Goal: Communication & Community: Answer question/provide support

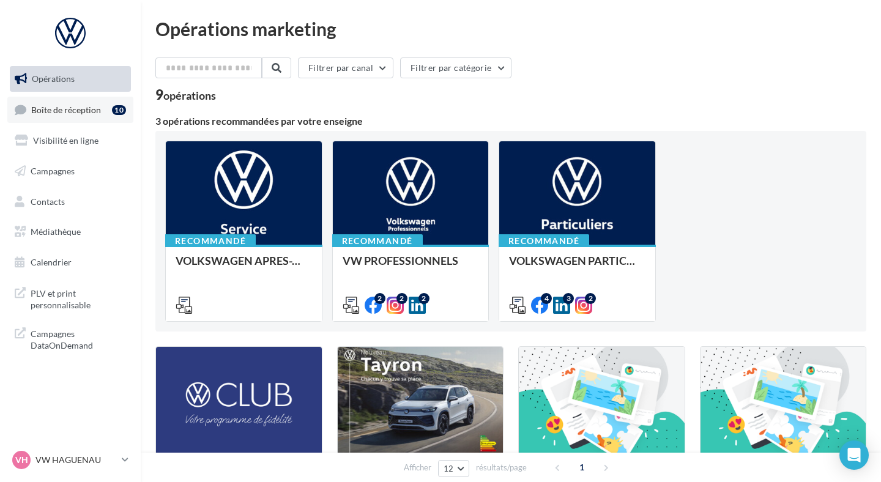
click at [86, 106] on span "Boîte de réception" at bounding box center [66, 109] width 70 height 10
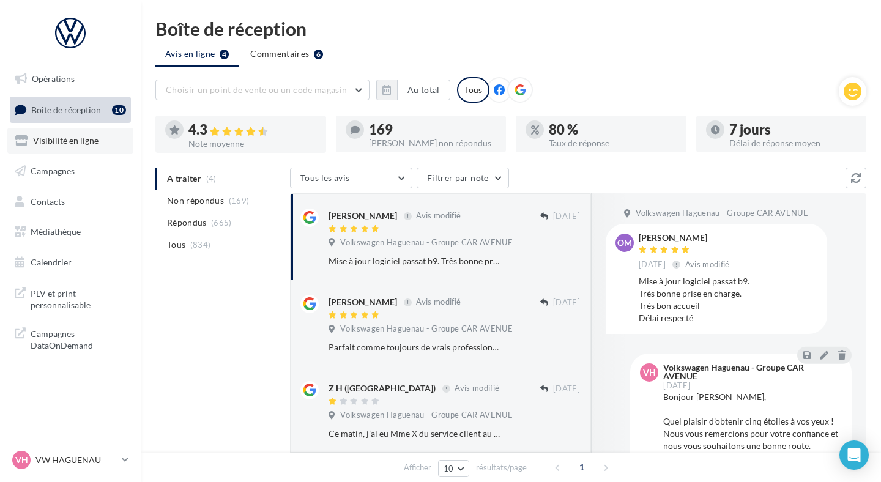
click at [89, 143] on span "Visibilité en ligne" at bounding box center [65, 140] width 65 height 10
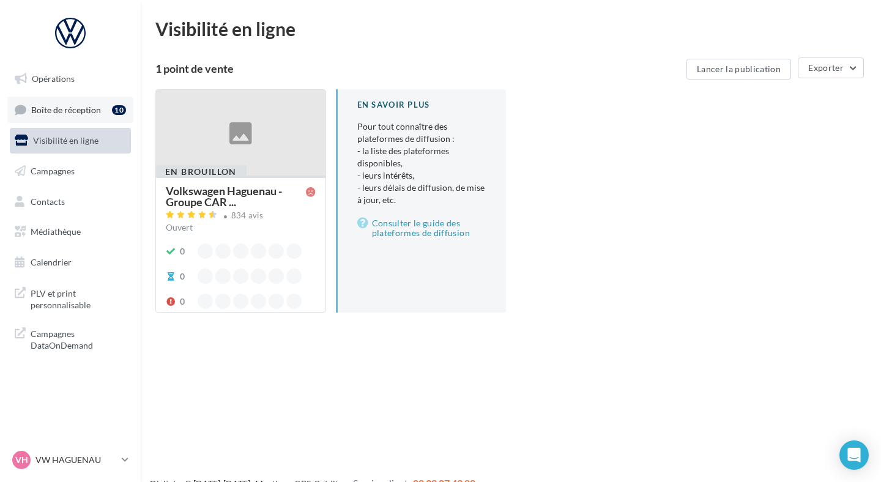
click at [86, 110] on span "Boîte de réception" at bounding box center [66, 109] width 70 height 10
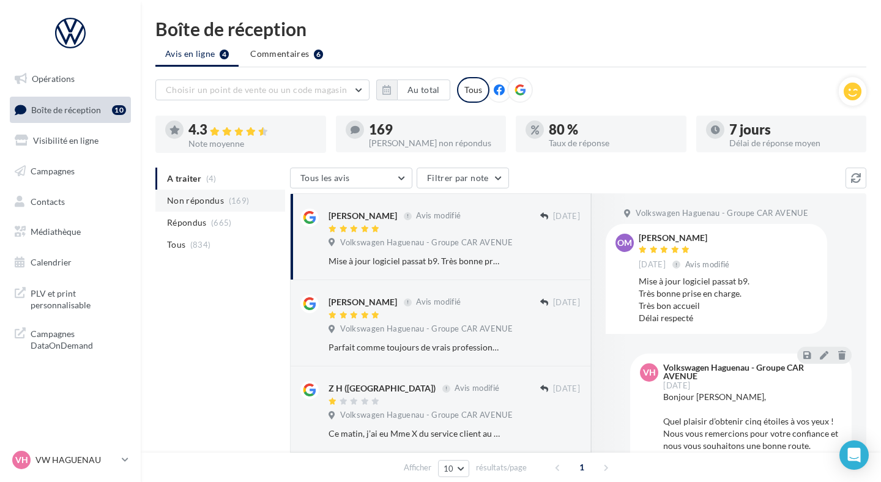
click at [193, 206] on span "Non répondus" at bounding box center [195, 201] width 57 height 12
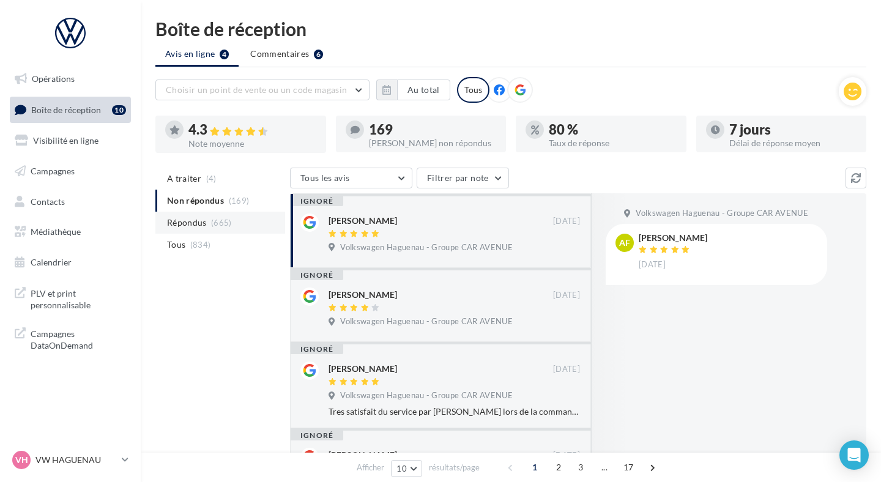
click at [195, 220] on span "Répondus" at bounding box center [187, 223] width 40 height 12
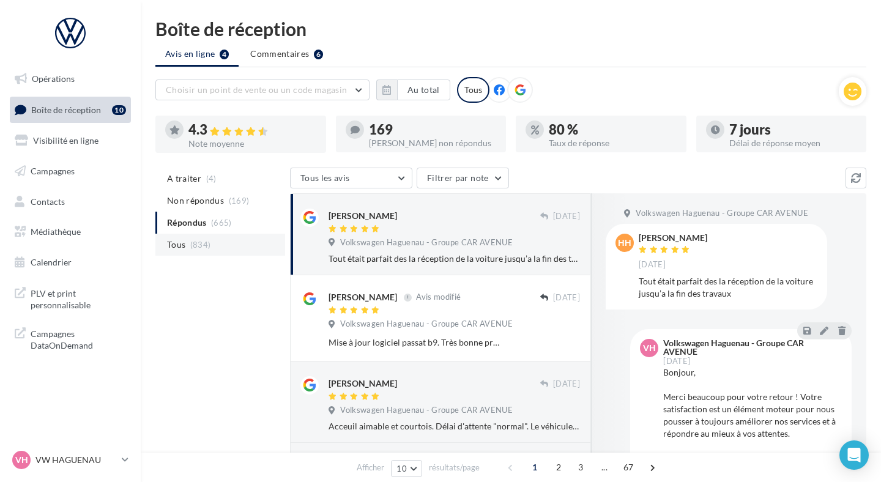
click at [196, 239] on li "Tous (834)" at bounding box center [220, 245] width 130 height 22
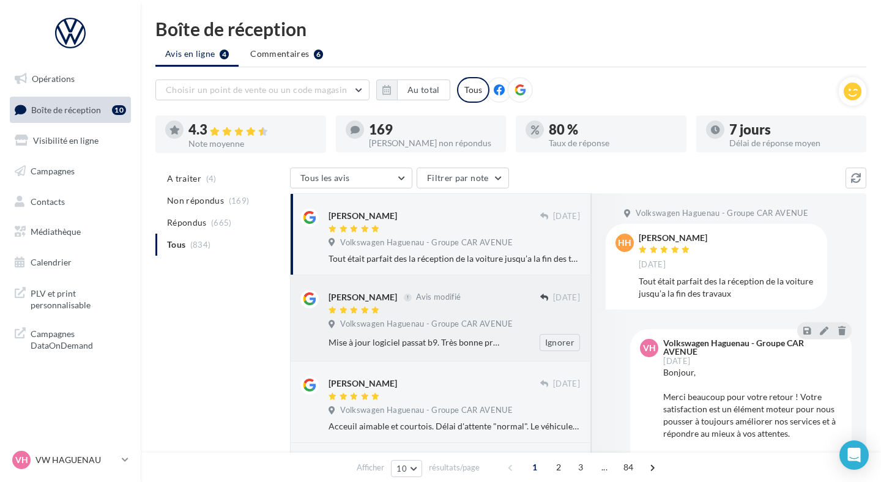
click at [417, 326] on span "Volkswagen Haguenau - Groupe CAR AVENUE" at bounding box center [426, 324] width 173 height 11
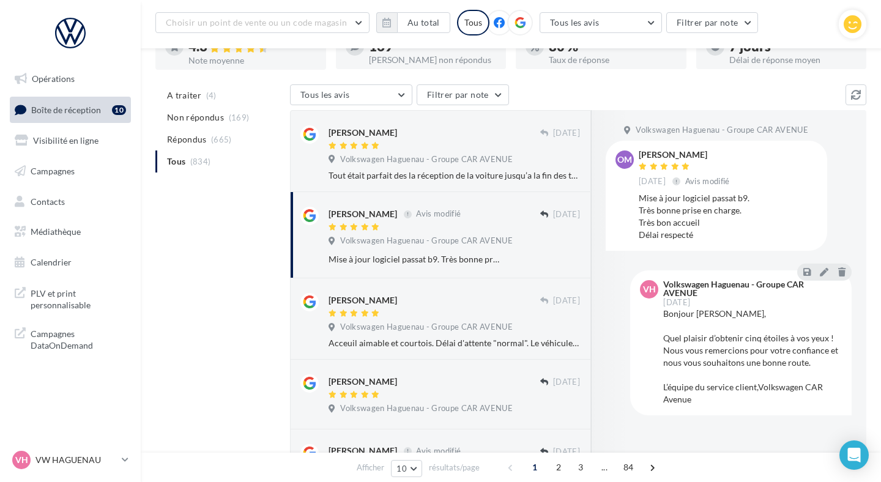
scroll to position [97, 0]
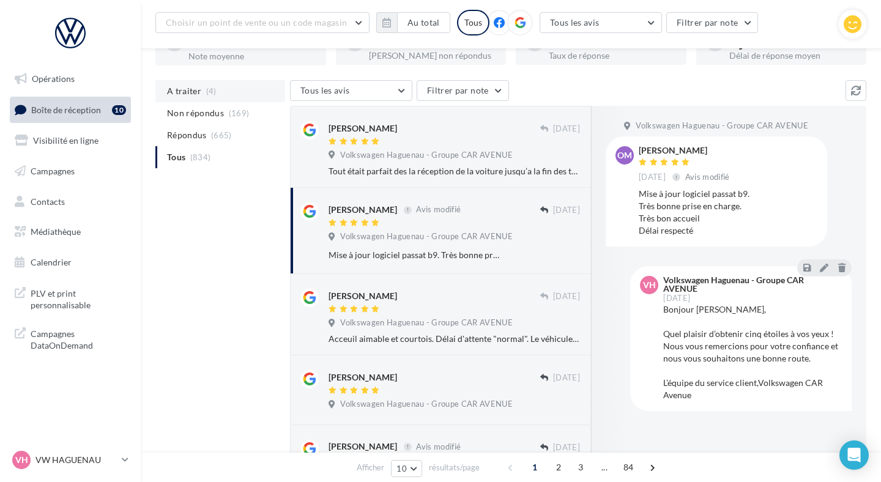
click at [266, 97] on li "A traiter (4)" at bounding box center [220, 91] width 130 height 22
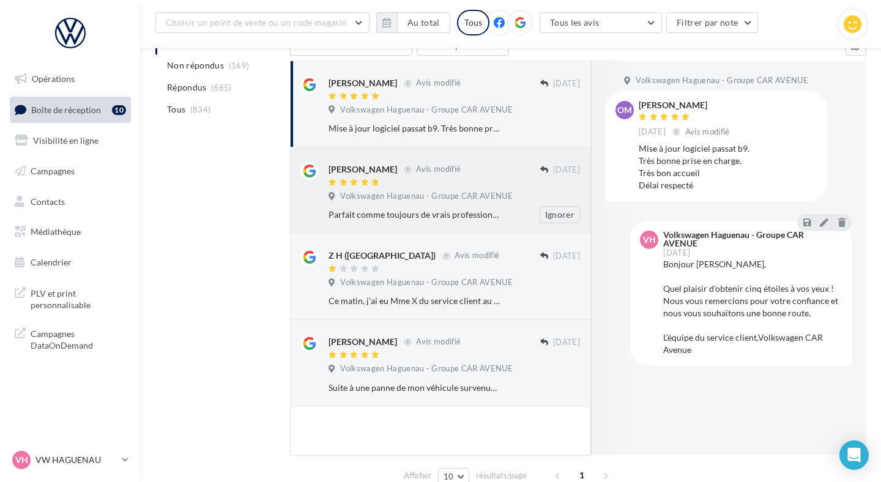
scroll to position [162, 0]
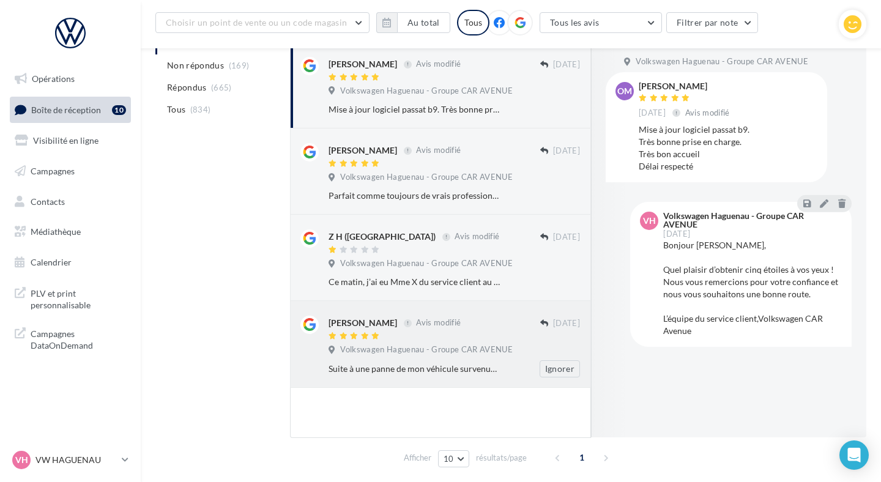
click at [471, 321] on div "[PERSON_NAME] Avis modifié" at bounding box center [435, 322] width 212 height 13
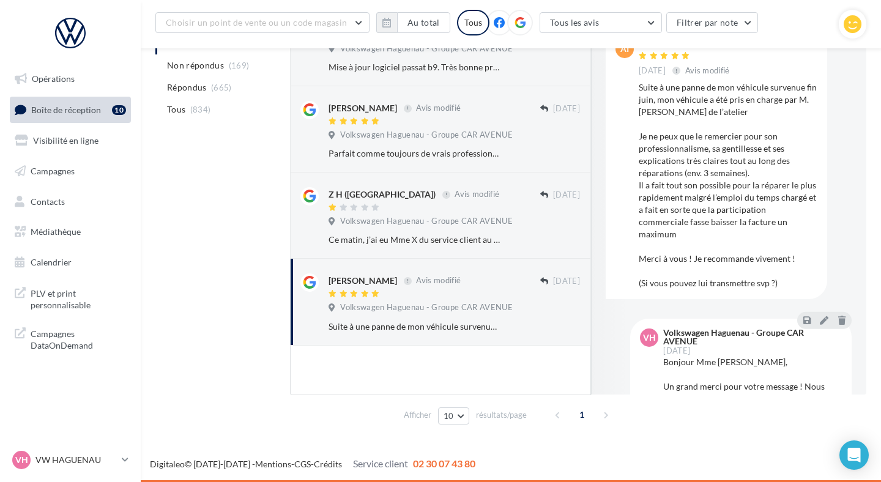
scroll to position [204, 0]
click at [427, 228] on div "Volkswagen Haguenau - Groupe CAR AVENUE" at bounding box center [455, 222] width 252 height 13
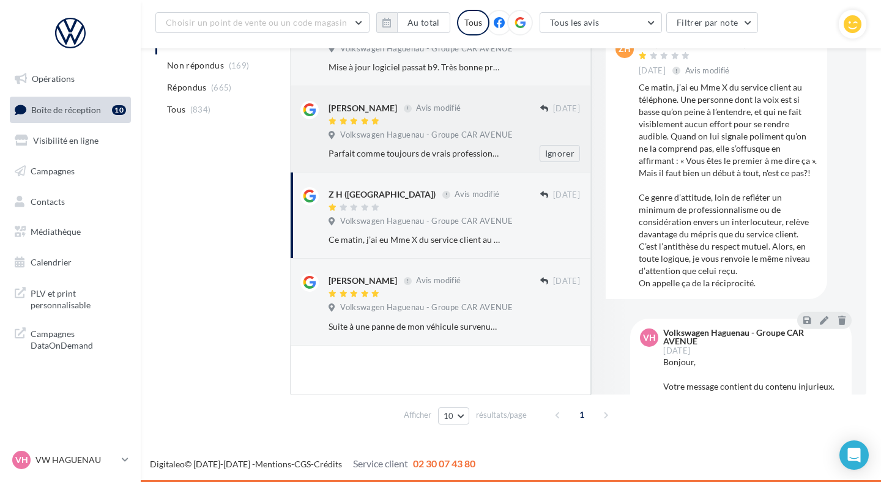
click at [458, 148] on div "Parfait comme toujours de vrais professionnels" at bounding box center [415, 154] width 172 height 12
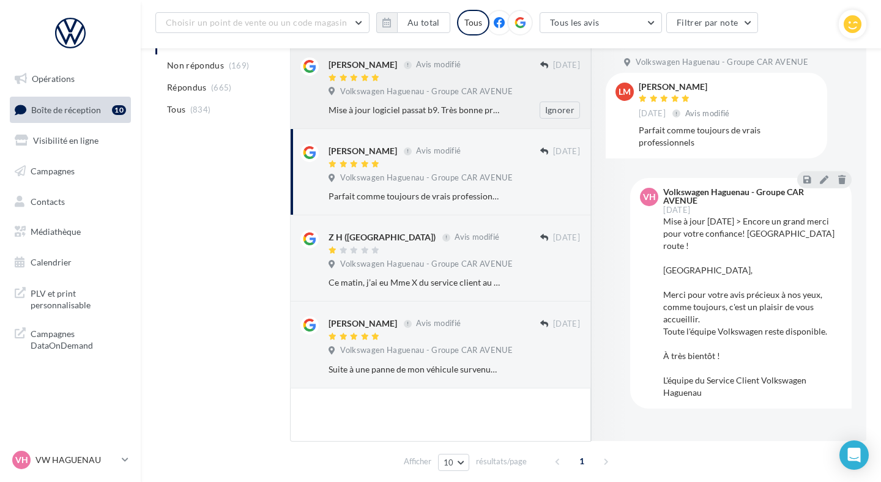
scroll to position [96, 0]
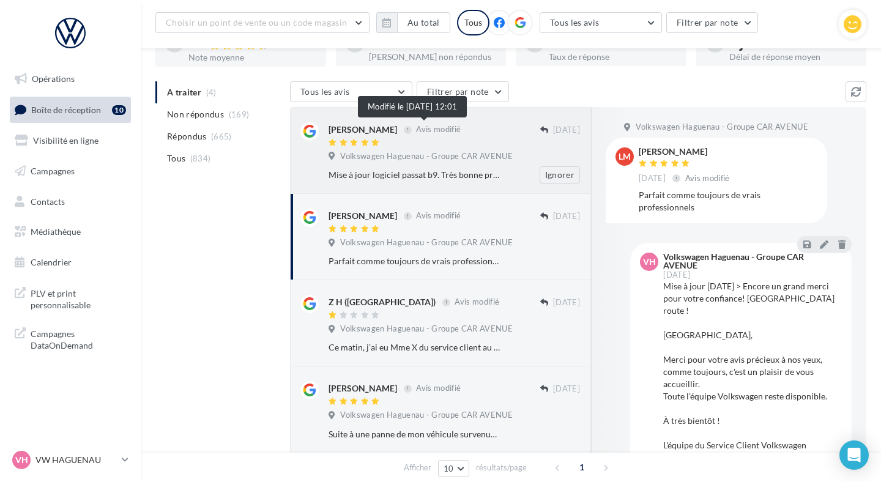
click at [416, 127] on span "Avis modifié" at bounding box center [438, 130] width 45 height 10
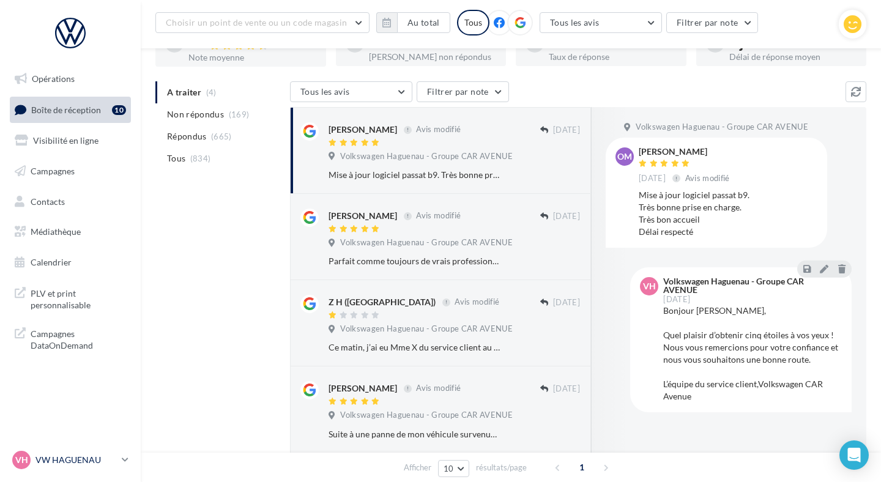
click at [90, 452] on div "VH VW HAGUENAU vw-hag-mar" at bounding box center [64, 460] width 105 height 18
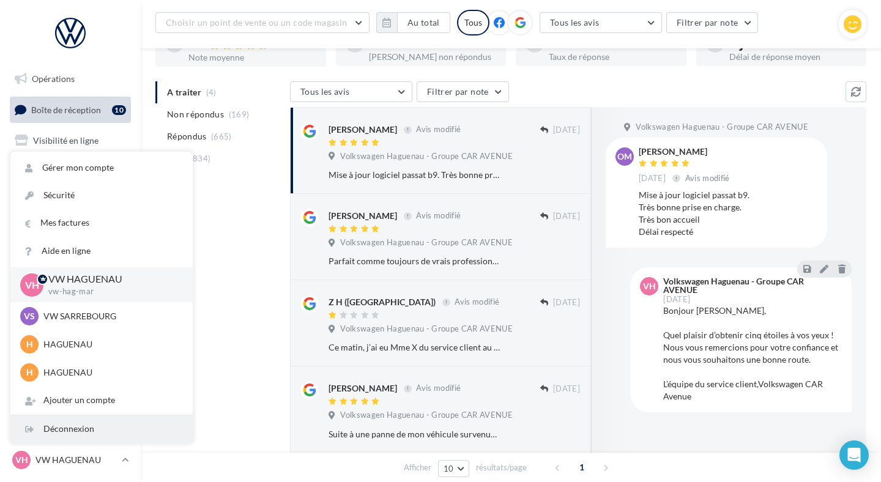
click at [95, 439] on div "Déconnexion" at bounding box center [101, 430] width 182 height 28
